Goal: Find contact information: Find contact information

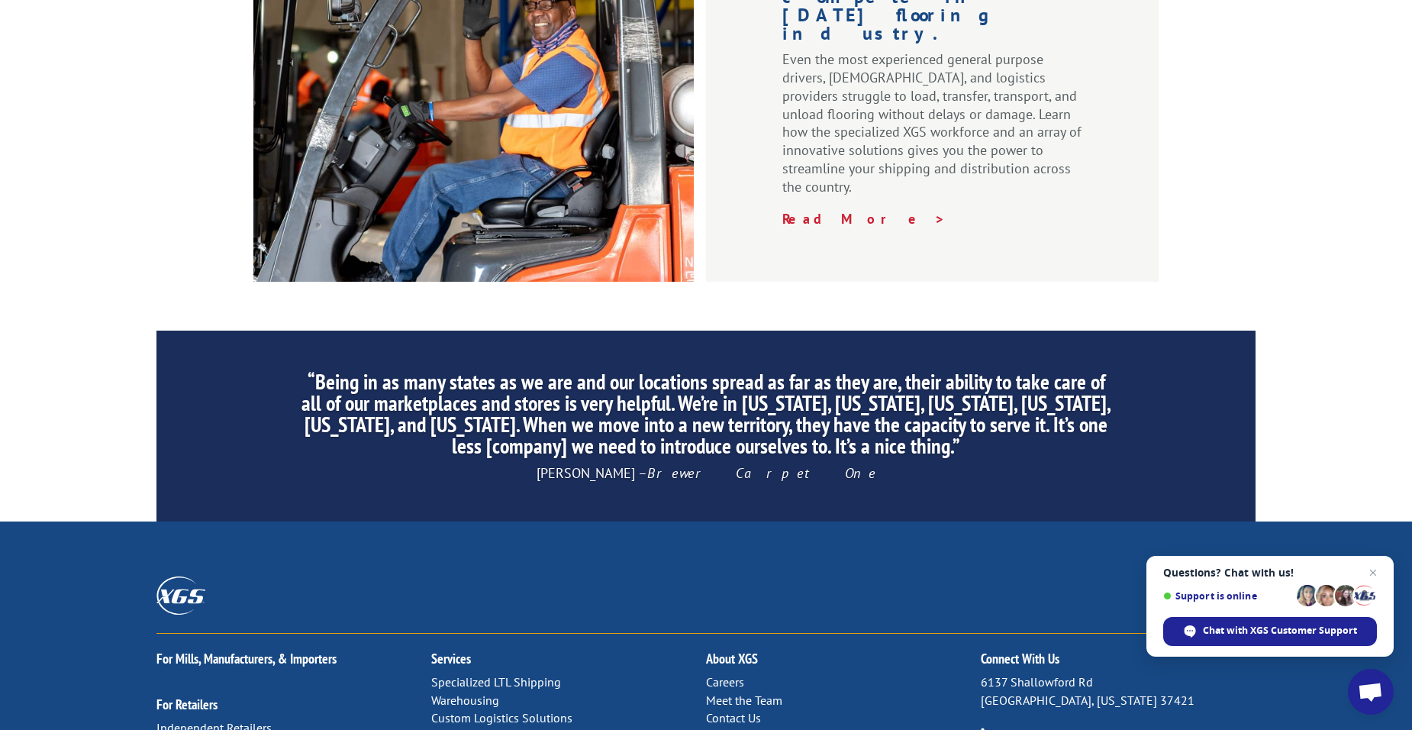
scroll to position [2291, 0]
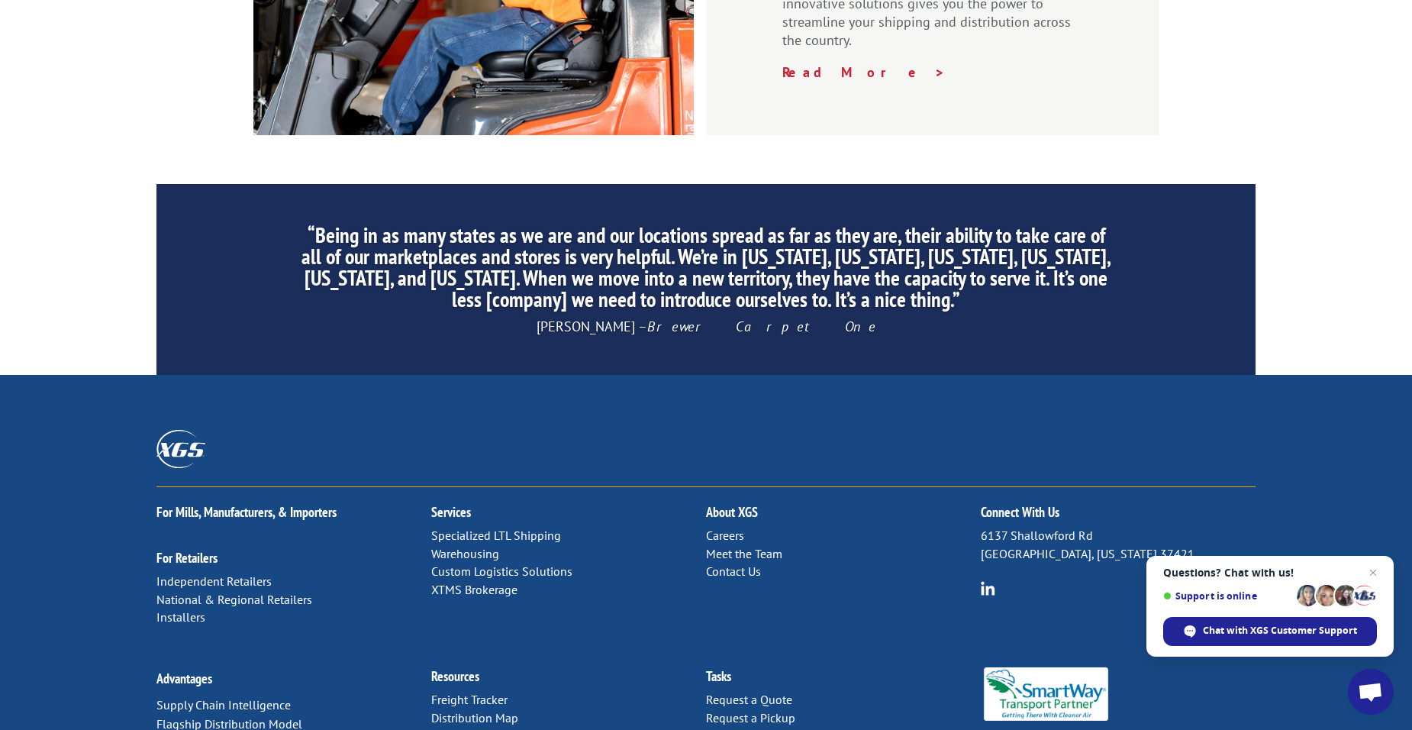
click at [740, 563] on link "Contact Us" at bounding box center [733, 570] width 55 height 15
